Goal: Transaction & Acquisition: Purchase product/service

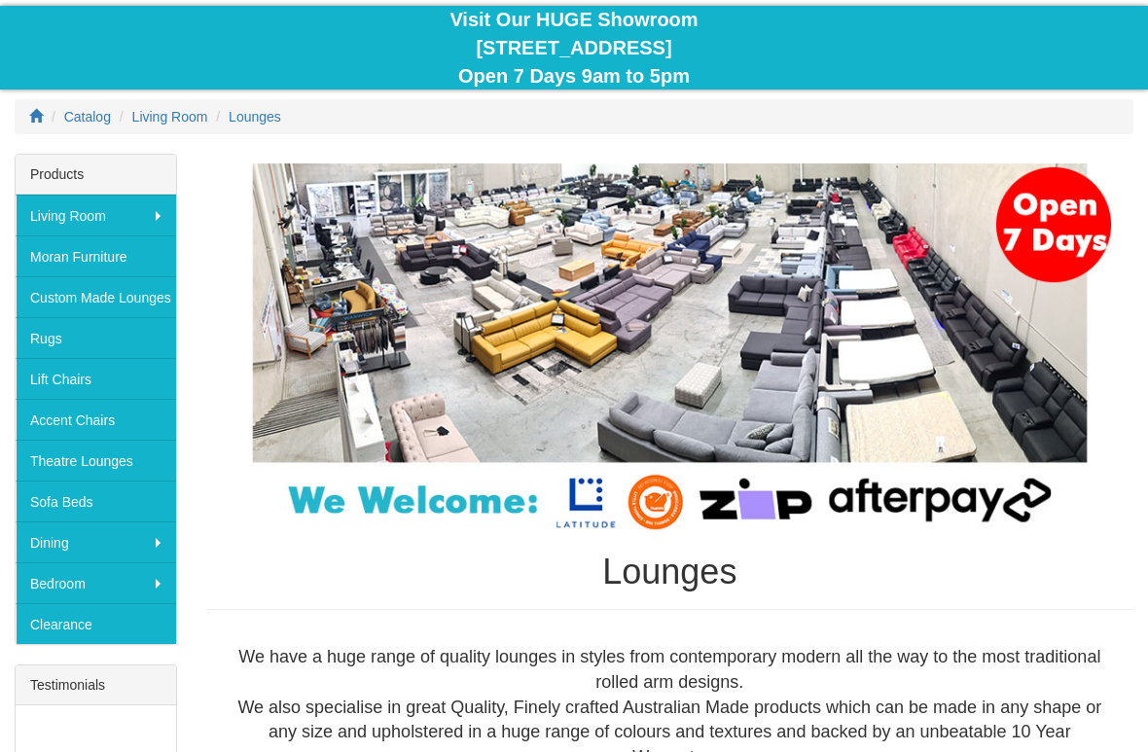
scroll to position [189, 0]
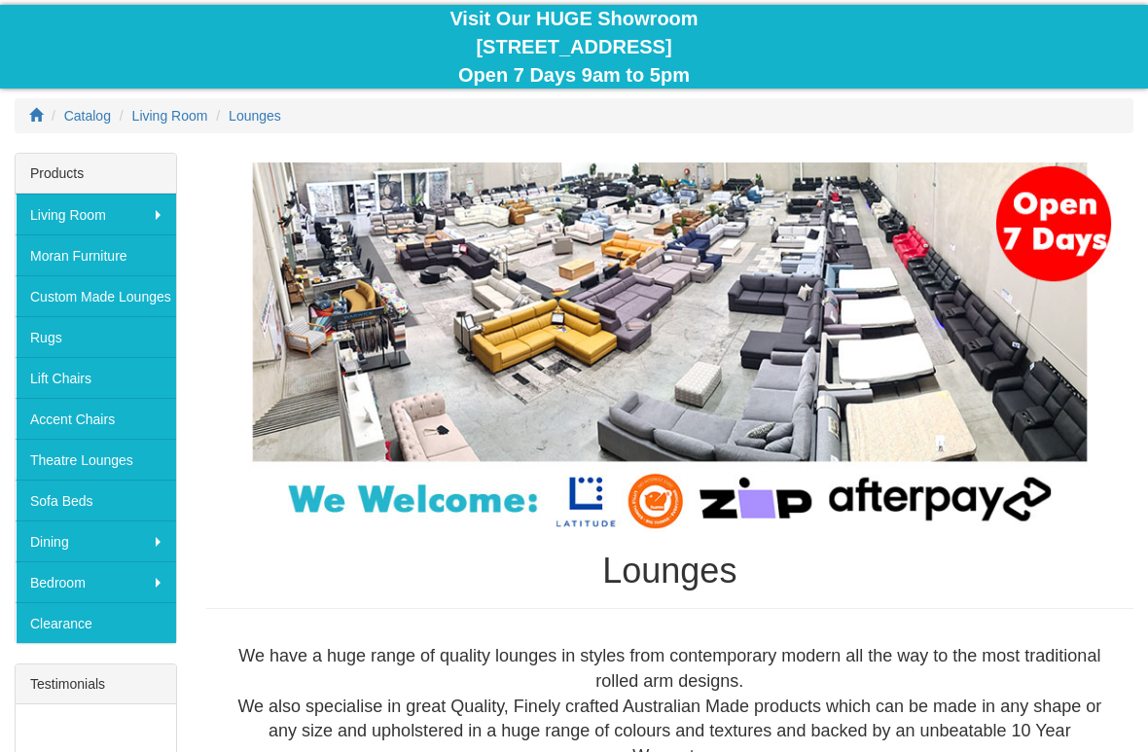
click at [99, 248] on link "Moran Furniture" at bounding box center [96, 254] width 161 height 41
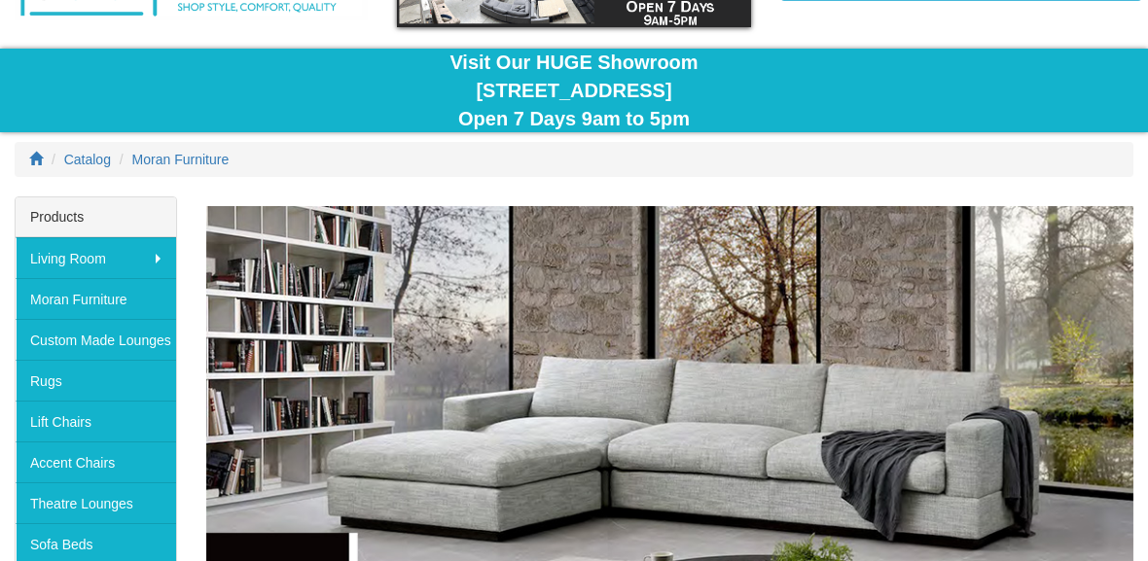
scroll to position [139, 0]
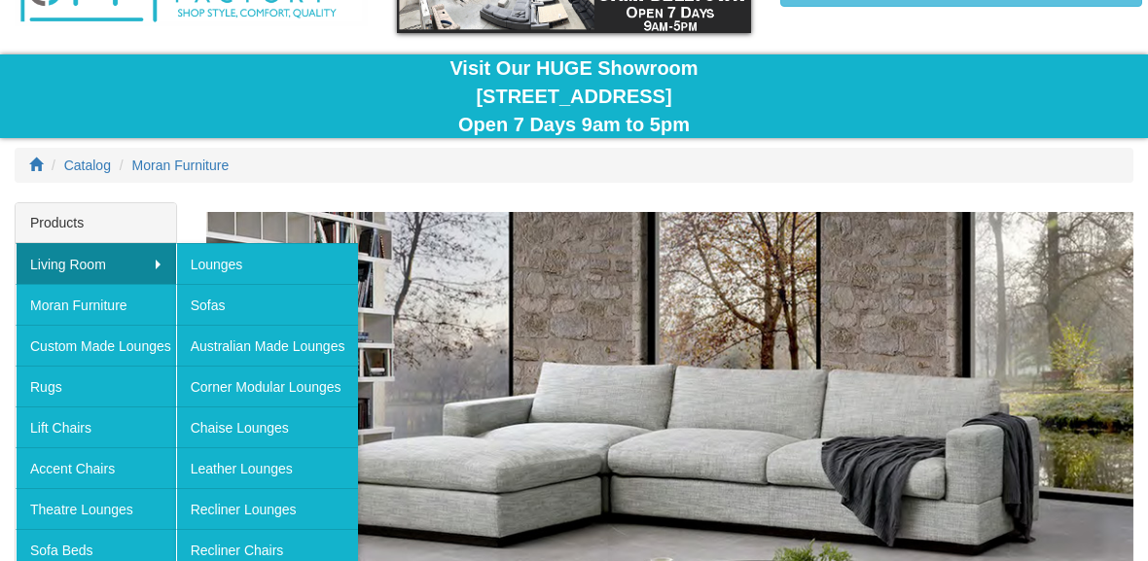
click at [254, 433] on link "Chaise Lounges" at bounding box center [267, 427] width 183 height 41
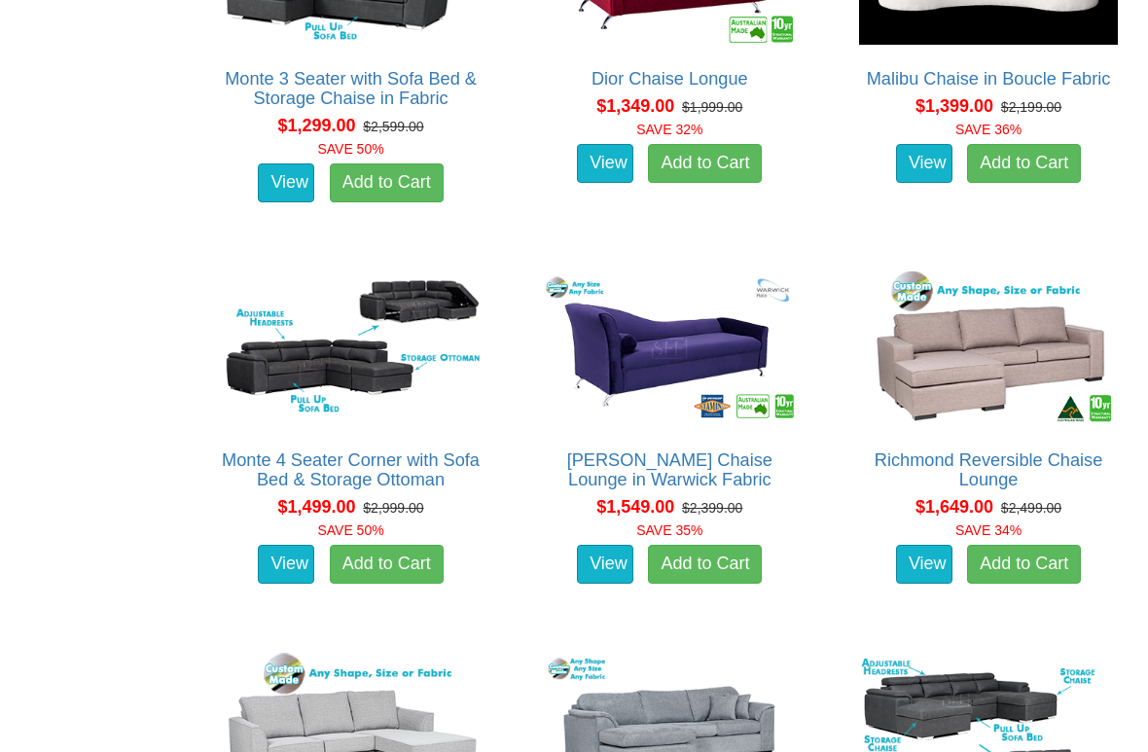
scroll to position [1365, 0]
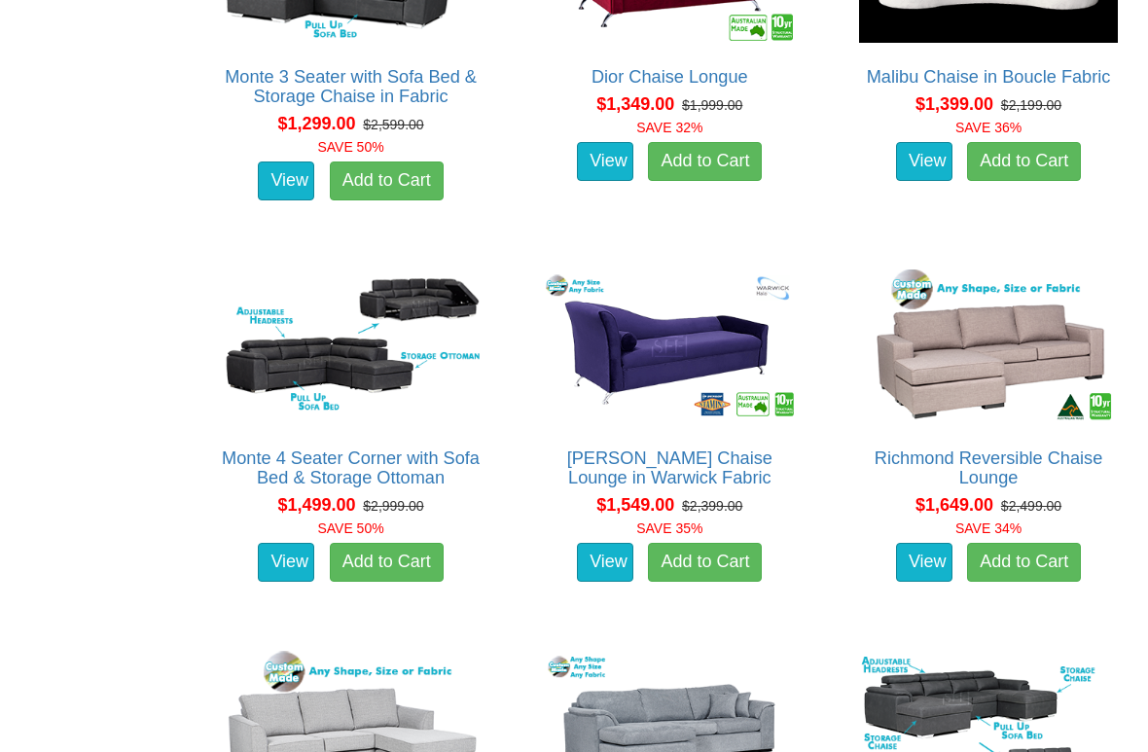
click at [331, 341] on img at bounding box center [351, 347] width 269 height 164
